Goal: Task Accomplishment & Management: Manage account settings

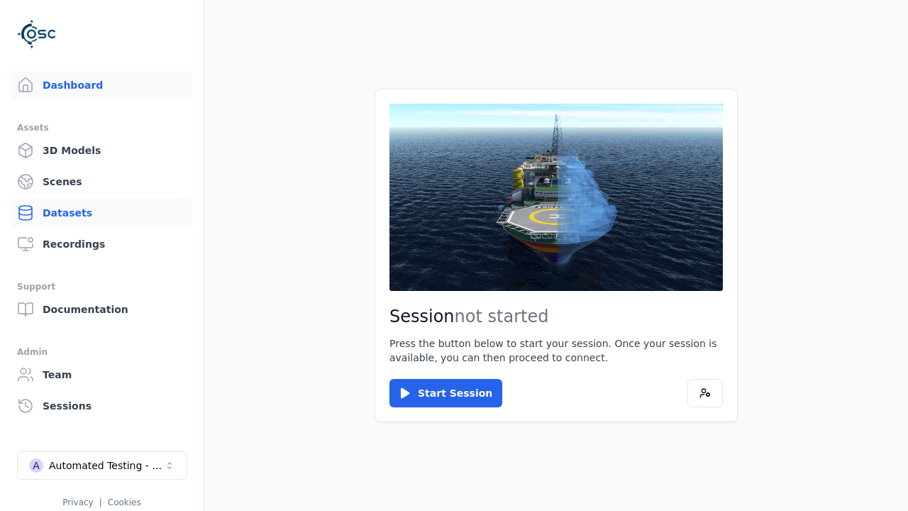
click at [96, 213] on link "Datasets" at bounding box center [101, 213] width 181 height 28
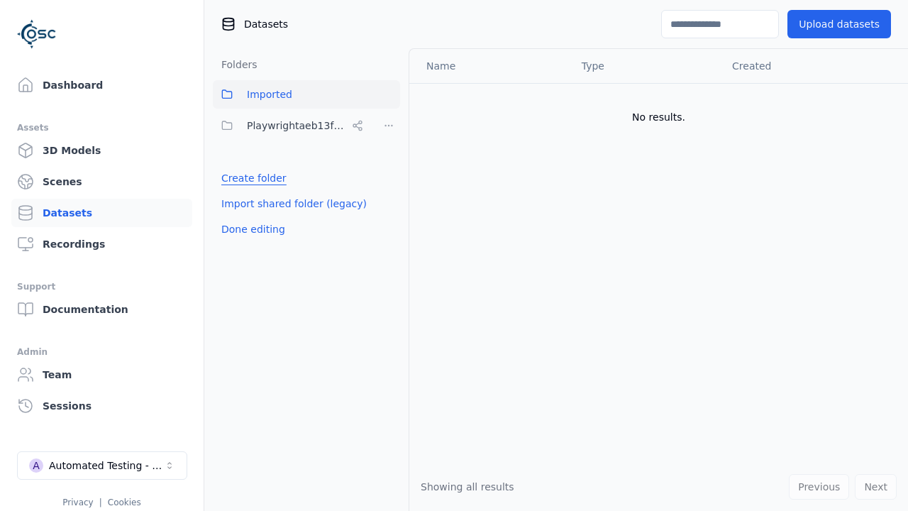
click at [250, 178] on link "Create folder" at bounding box center [253, 178] width 65 height 14
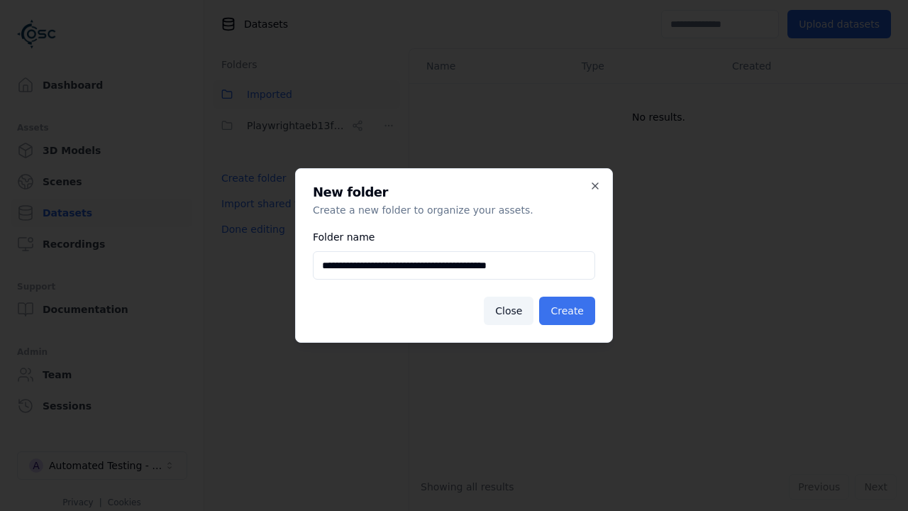
type input "**********"
click at [569, 311] on button "Create" at bounding box center [567, 310] width 56 height 28
click at [250, 242] on button "Done editing" at bounding box center [253, 229] width 81 height 26
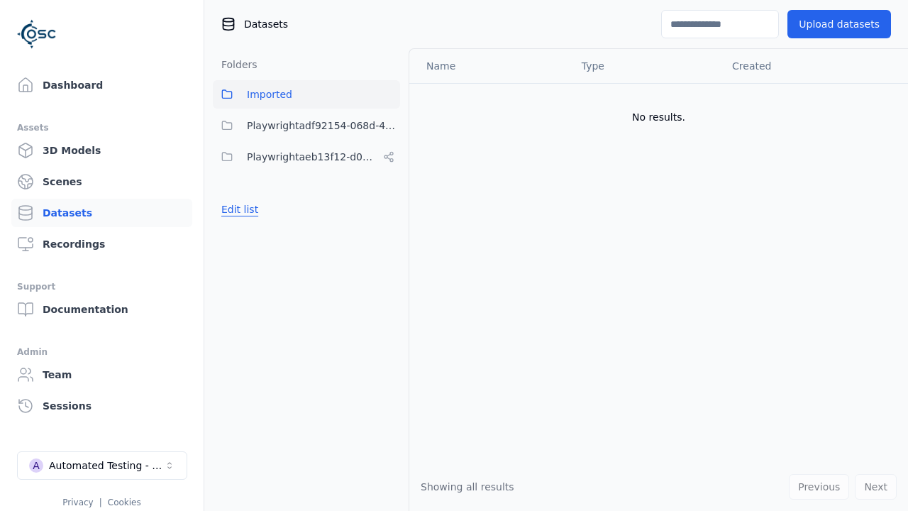
click at [238, 209] on button "Edit list" at bounding box center [240, 209] width 54 height 26
click at [389, 126] on html "Support Dashboard Assets 3D Models Scenes Datasets Recordings Support Documenta…" at bounding box center [454, 255] width 908 height 511
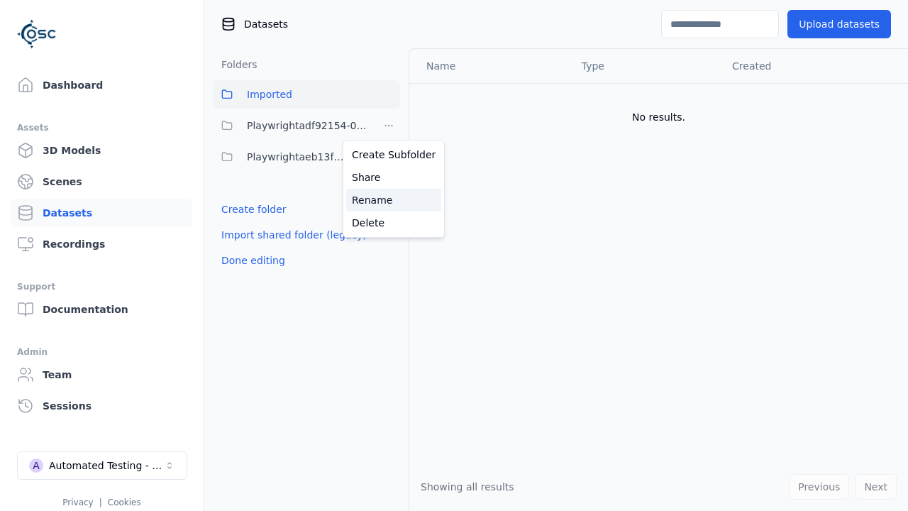
click at [388, 199] on div "Rename" at bounding box center [393, 200] width 95 height 23
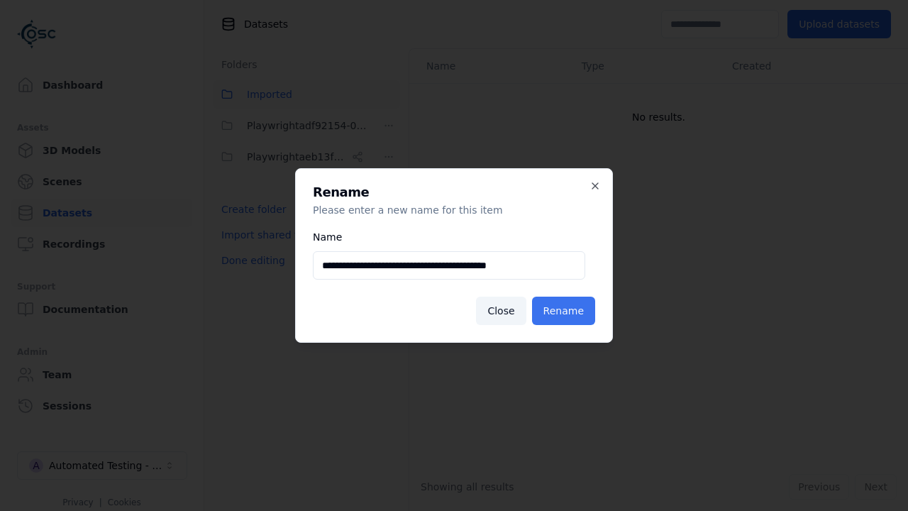
click at [448, 265] on input "**********" at bounding box center [449, 265] width 272 height 28
type input "**********"
click at [565, 311] on button "Rename" at bounding box center [563, 310] width 63 height 28
click at [250, 260] on button "Done editing" at bounding box center [253, 260] width 81 height 26
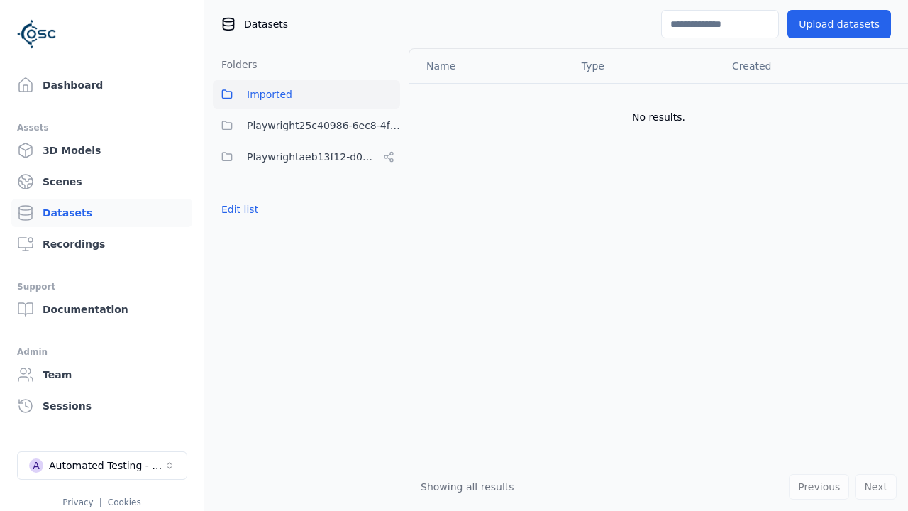
click at [238, 209] on button "Edit list" at bounding box center [240, 209] width 54 height 26
click at [389, 126] on html "Support Dashboard Assets 3D Models Scenes Datasets Recordings Support Documenta…" at bounding box center [454, 255] width 908 height 511
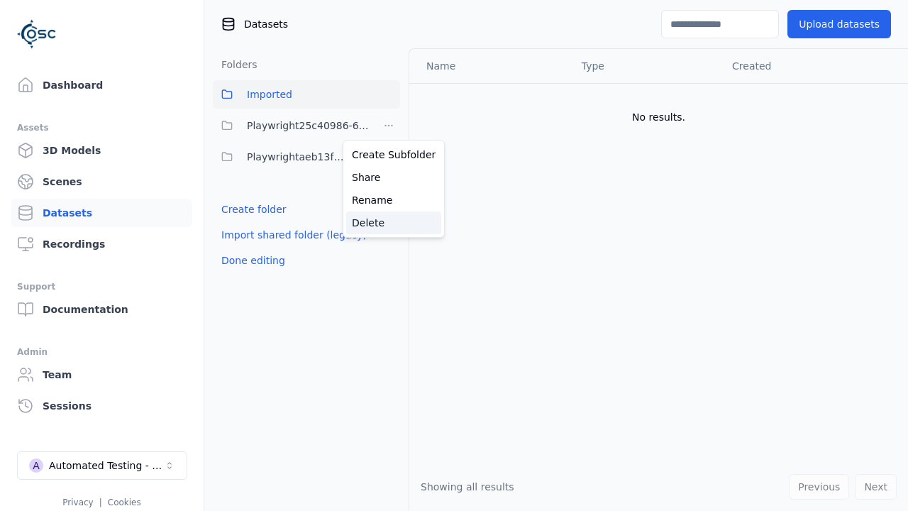
click at [388, 222] on div "Delete" at bounding box center [393, 222] width 95 height 23
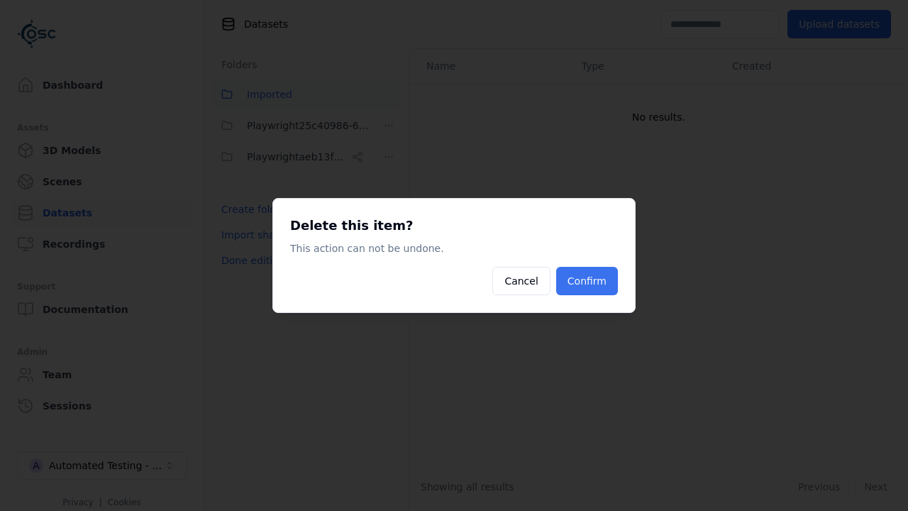
click at [588, 281] on button "Confirm" at bounding box center [587, 281] width 62 height 28
